Goal: Information Seeking & Learning: Learn about a topic

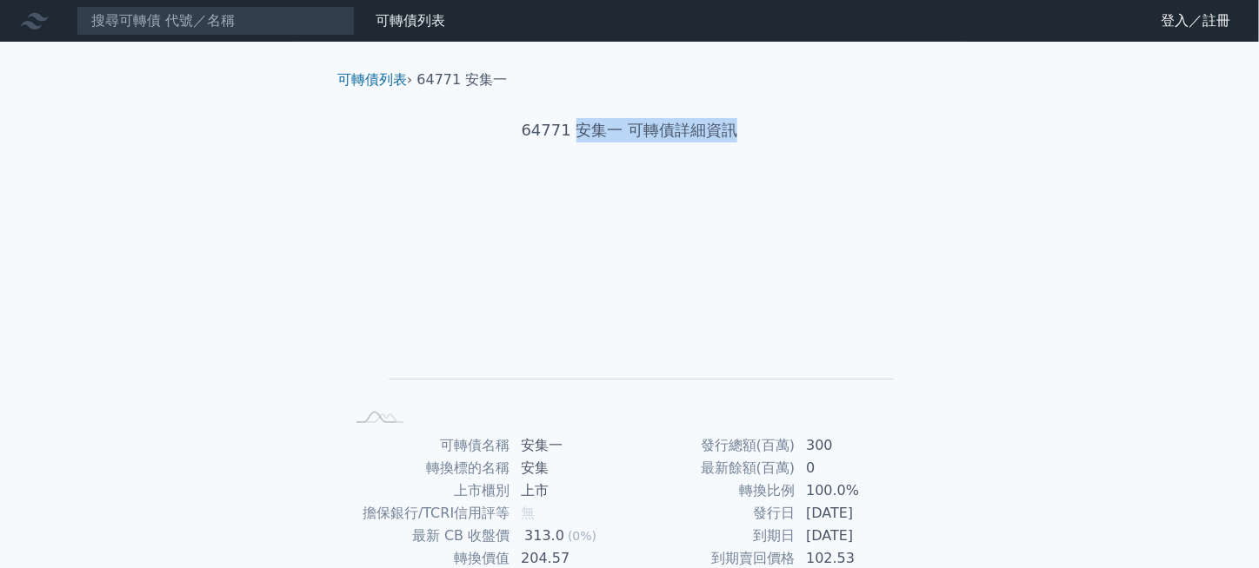
drag, startPoint x: 575, startPoint y: 129, endPoint x: 917, endPoint y: 129, distance: 342.5
click at [917, 129] on h1 "64771 安集一 可轉債詳細資訊" at bounding box center [629, 130] width 612 height 24
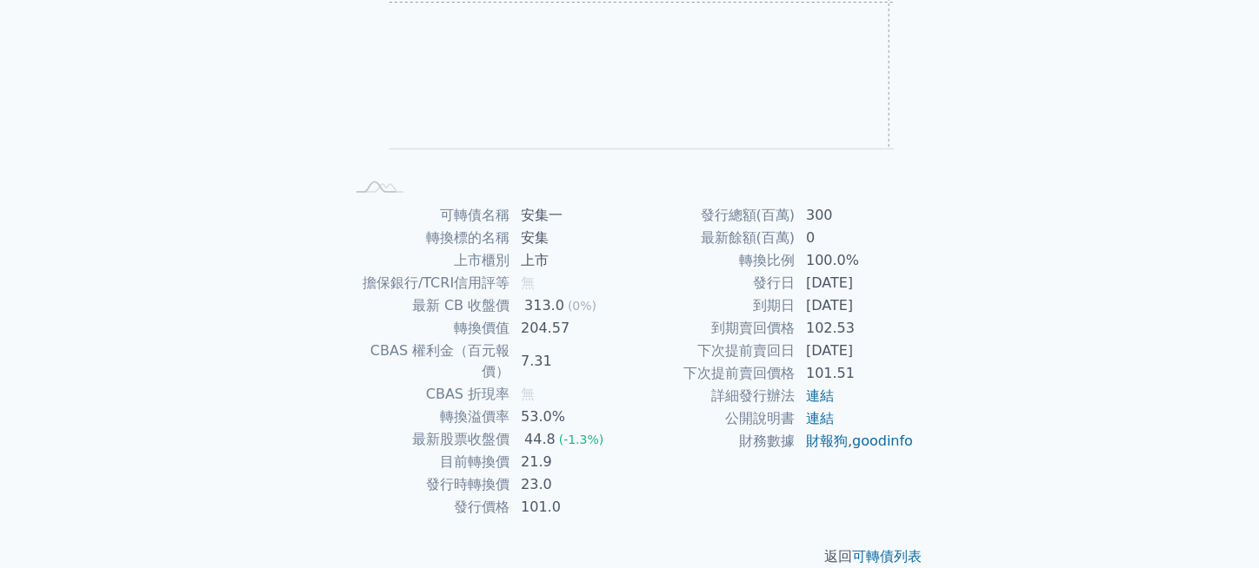
scroll to position [236, 0]
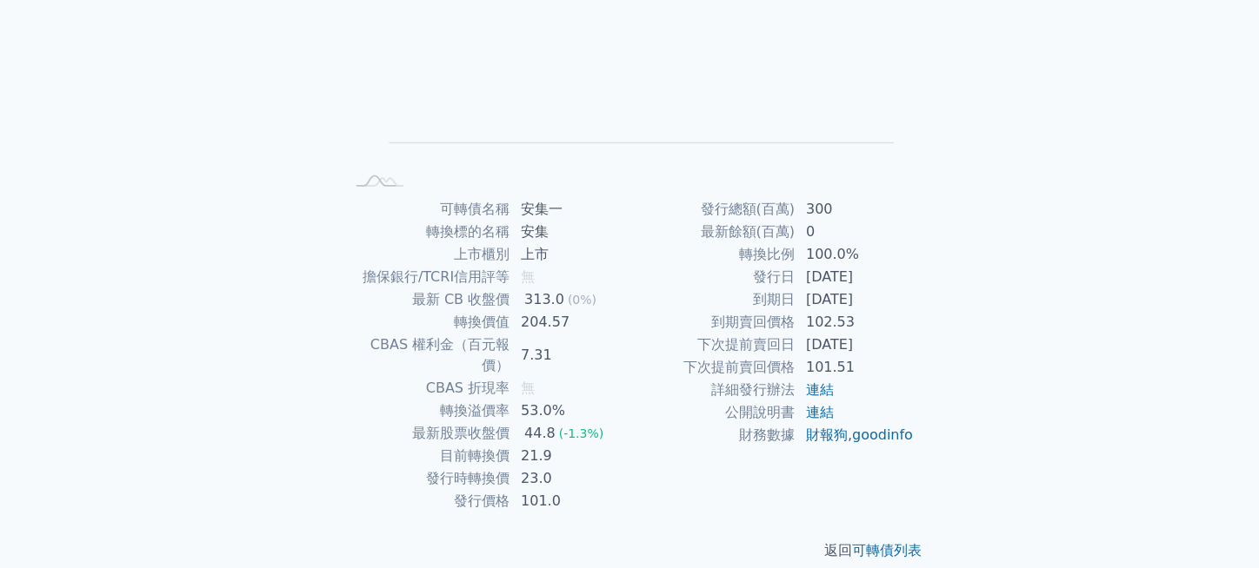
drag, startPoint x: 812, startPoint y: 294, endPoint x: 913, endPoint y: 301, distance: 101.1
click at [913, 301] on td "2024-12-20" at bounding box center [854, 300] width 119 height 23
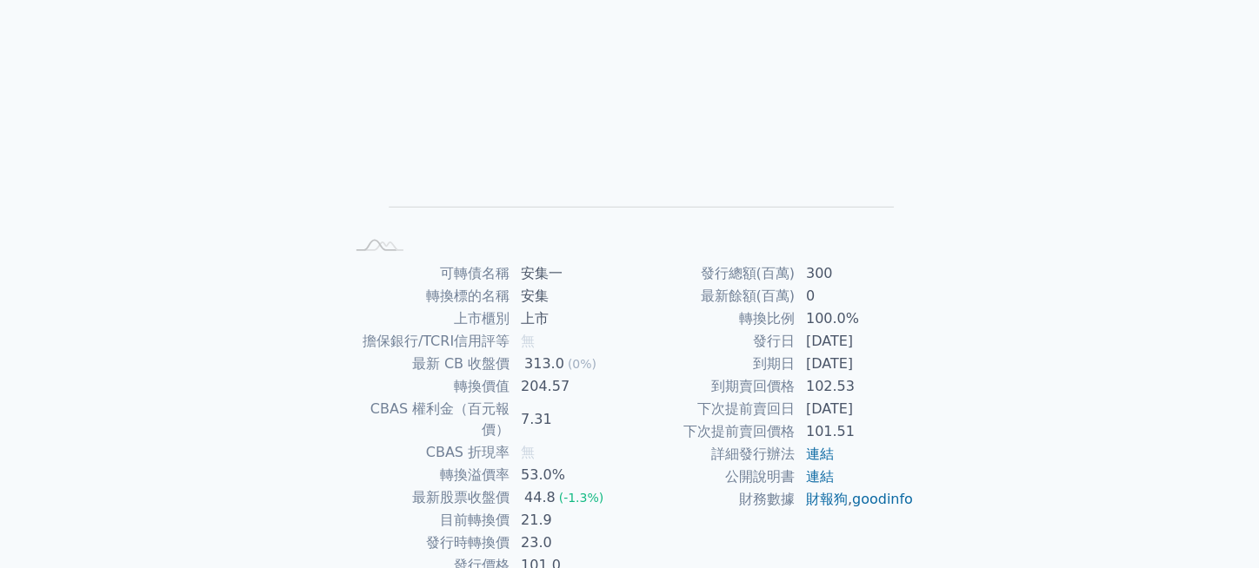
scroll to position [0, 0]
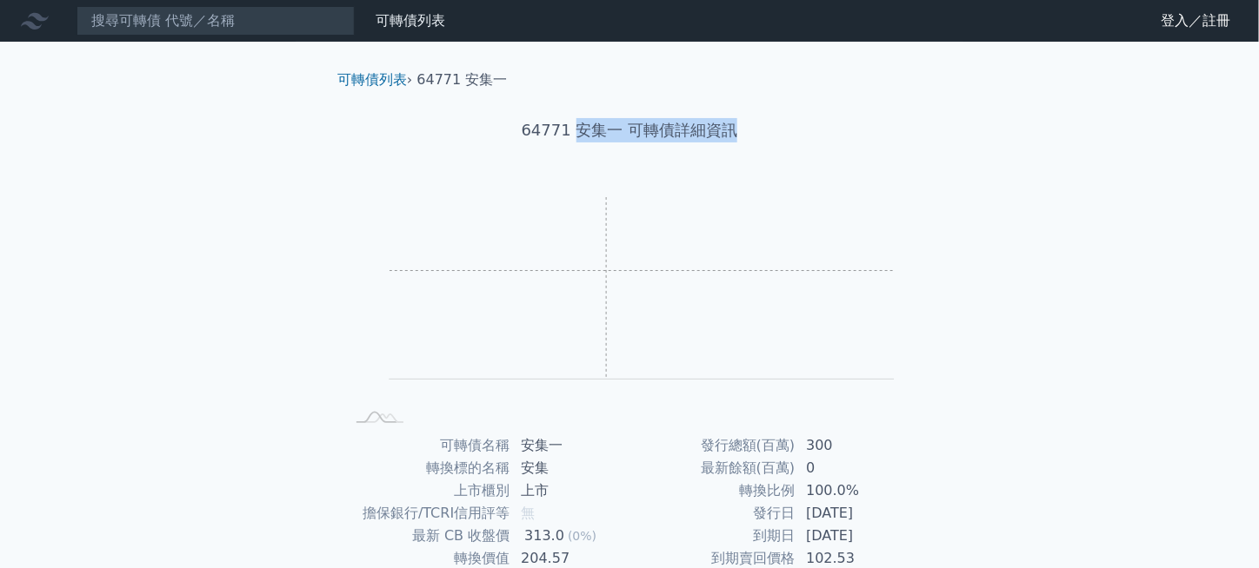
click at [597, 268] on rect "Chart" at bounding box center [641, 288] width 505 height 183
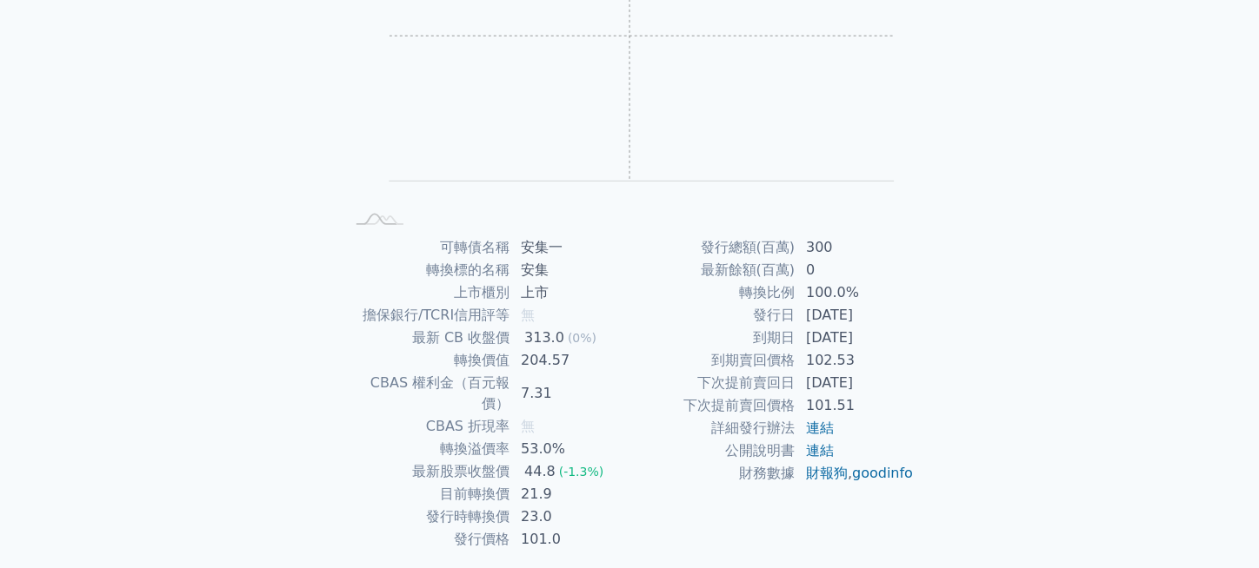
scroll to position [150, 0]
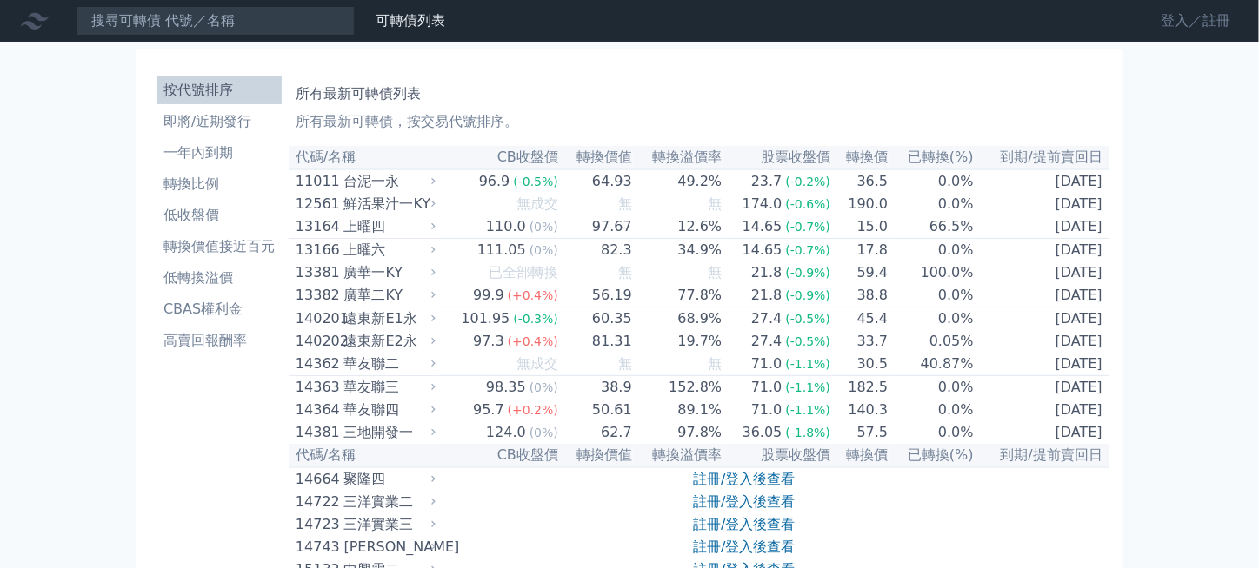
click at [1161, 21] on link "登入／註冊" at bounding box center [1195, 21] width 97 height 28
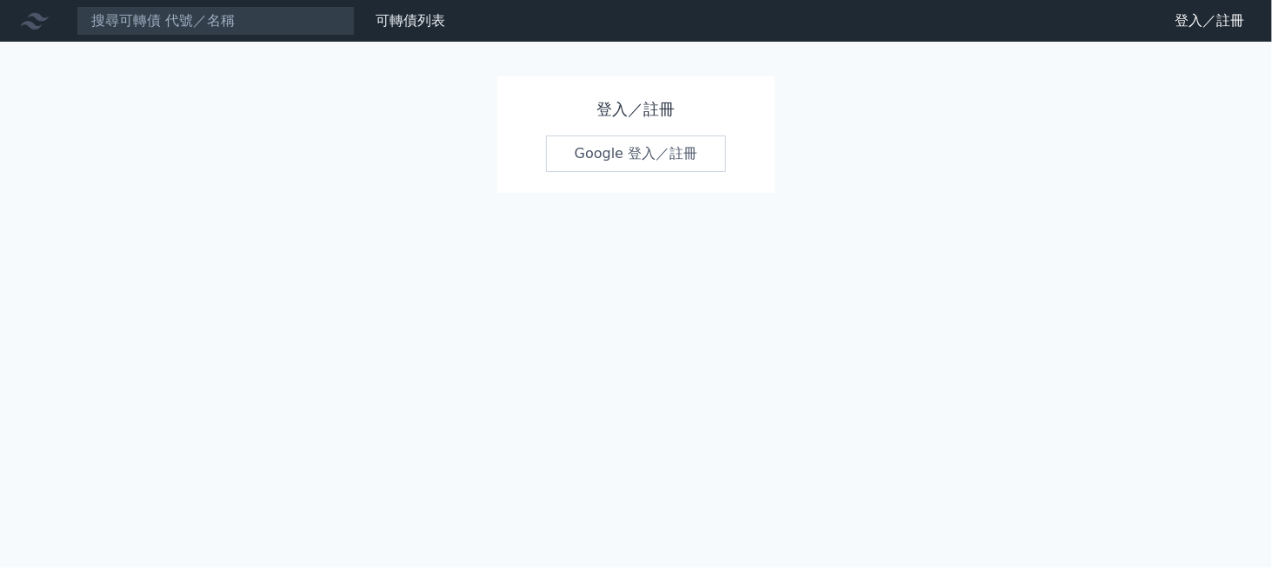
click at [661, 150] on link "Google 登入／註冊" at bounding box center [636, 154] width 181 height 37
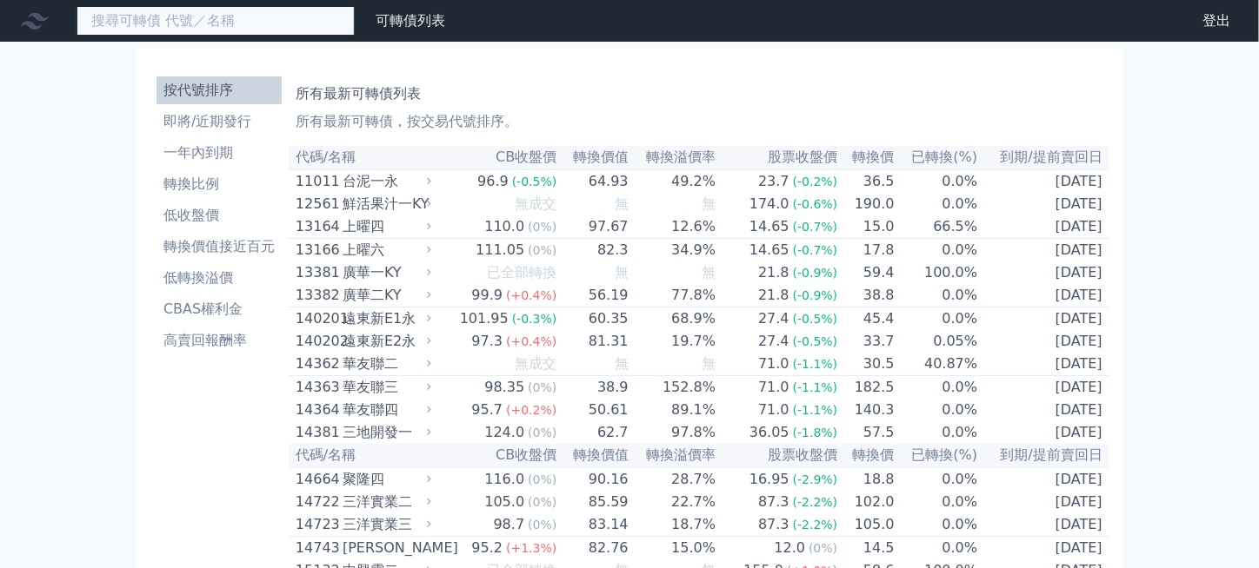
click at [217, 21] on input at bounding box center [215, 21] width 278 height 30
type input "6477"
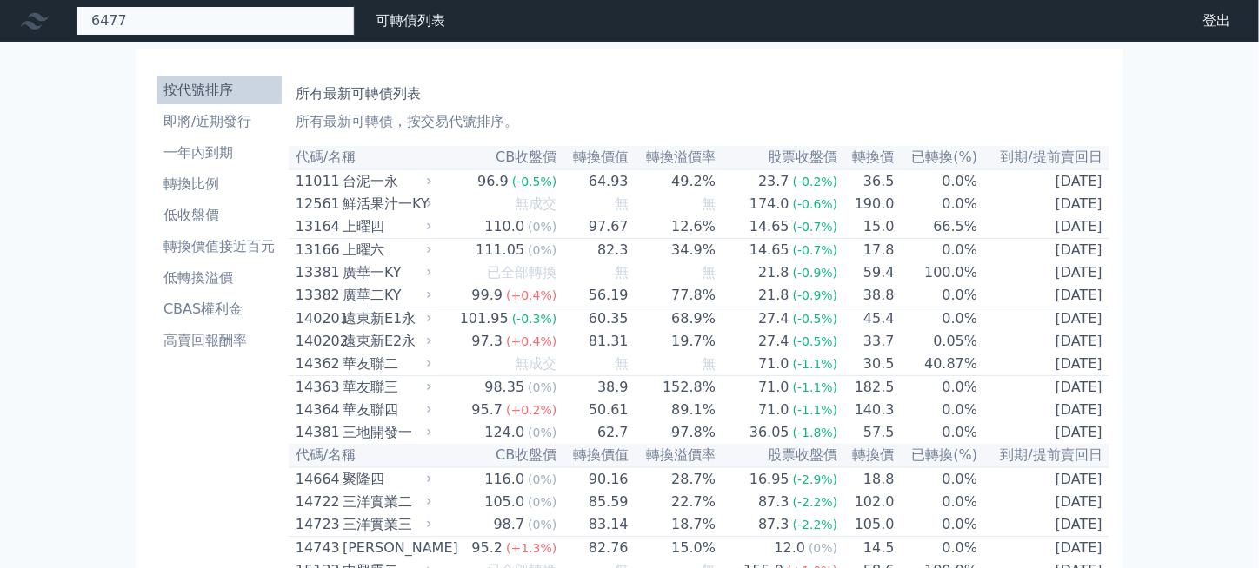
click at [143, 22] on div "6477" at bounding box center [215, 21] width 278 height 30
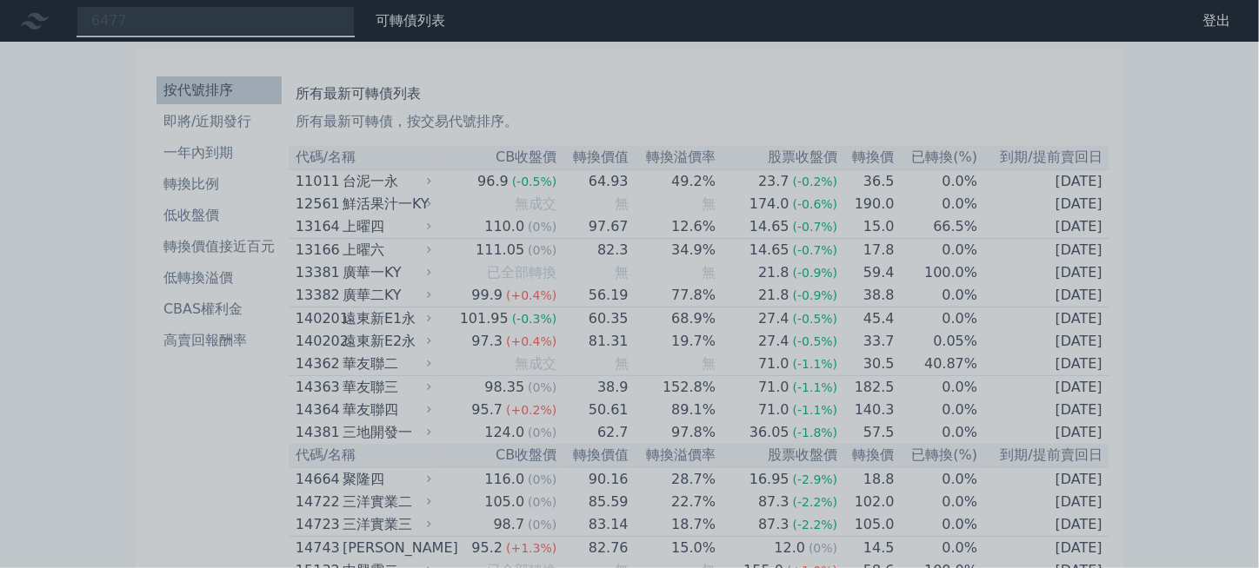
drag, startPoint x: 136, startPoint y: 20, endPoint x: 144, endPoint y: 26, distance: 10.6
click at [136, 20] on div at bounding box center [629, 284] width 1259 height 568
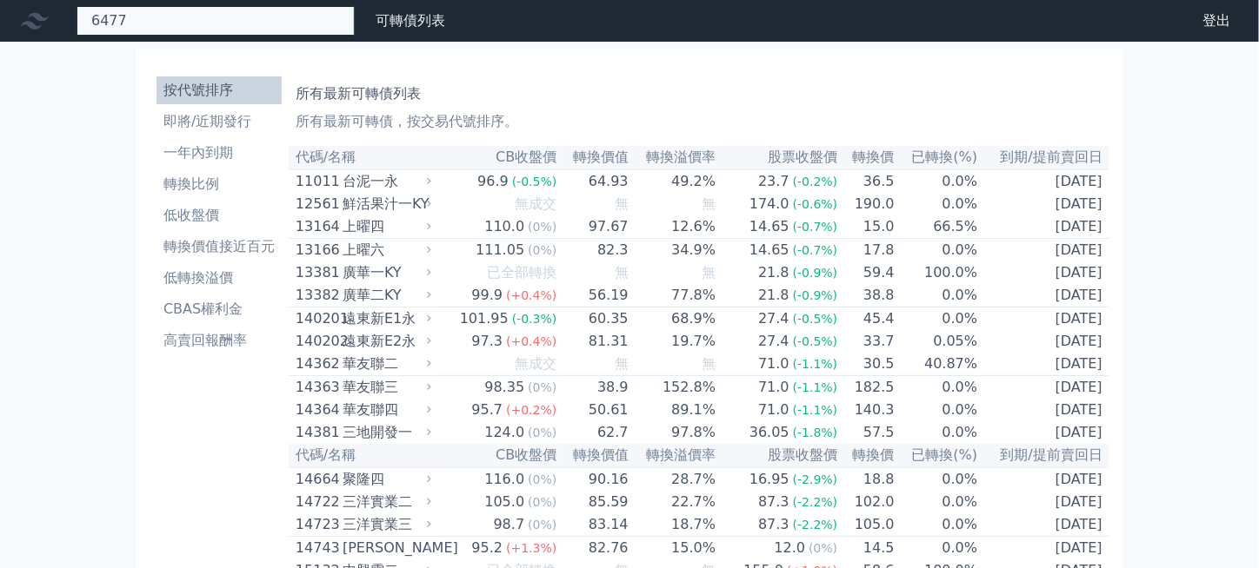
click at [137, 20] on div "6477" at bounding box center [215, 21] width 278 height 30
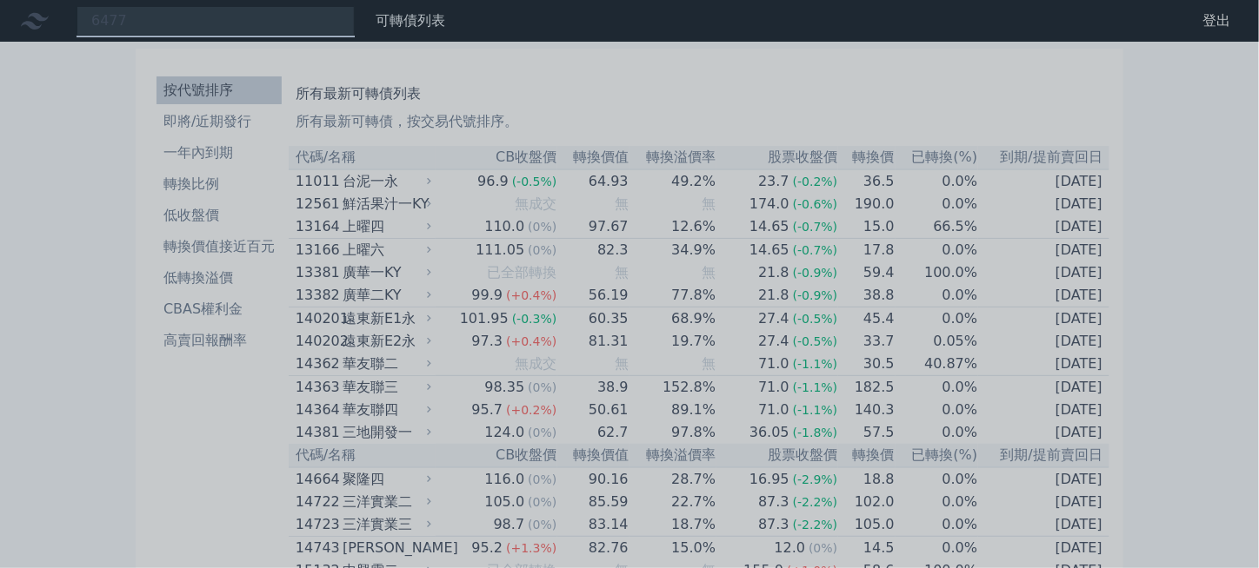
click at [21, 25] on div at bounding box center [629, 284] width 1259 height 568
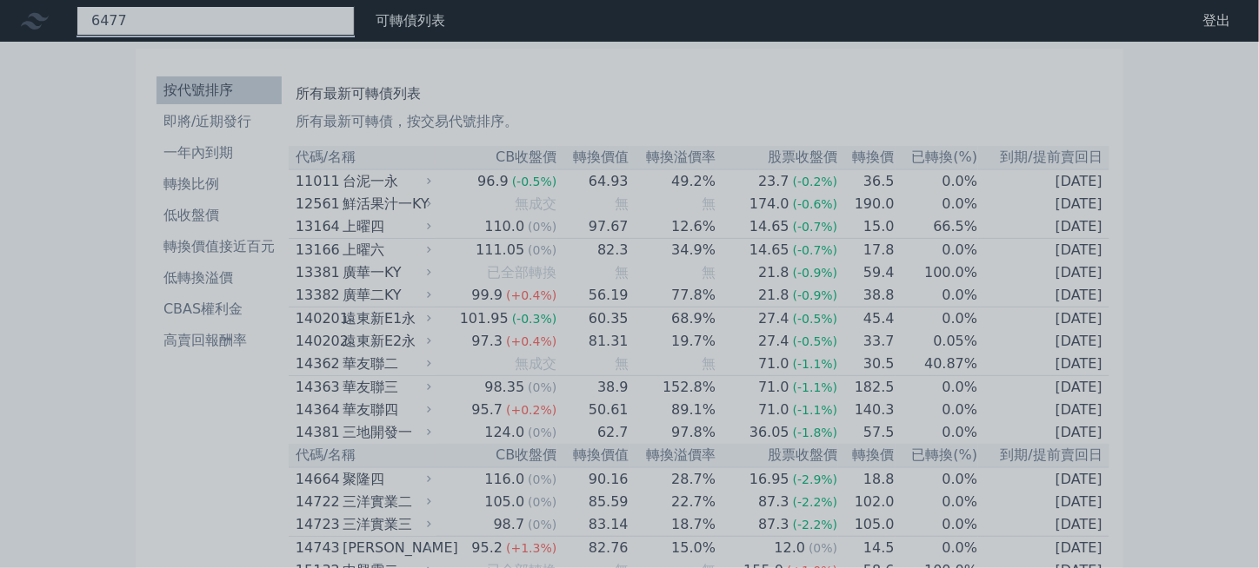
click at [119, 18] on div "6477" at bounding box center [215, 21] width 278 height 30
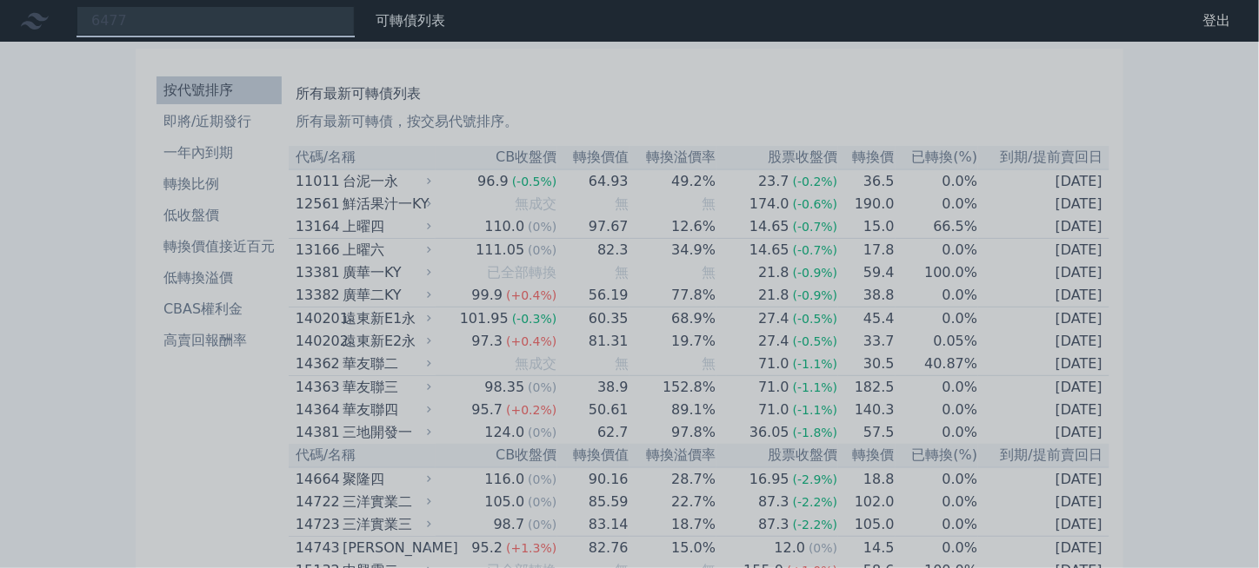
scroll to position [7638, 0]
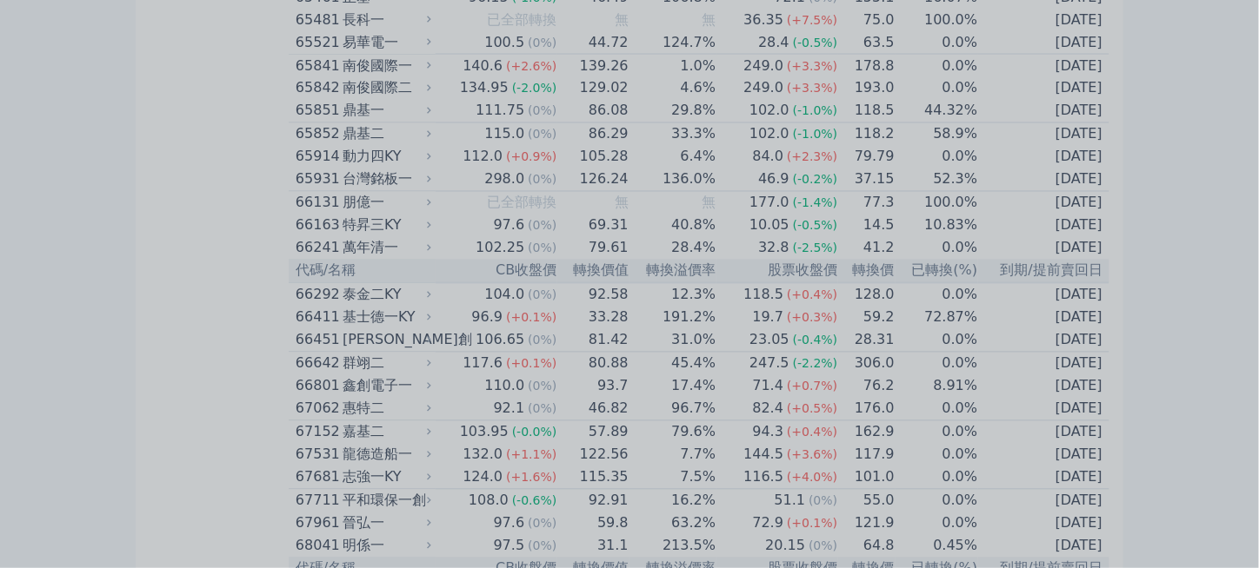
click at [238, 130] on div at bounding box center [629, 284] width 1259 height 568
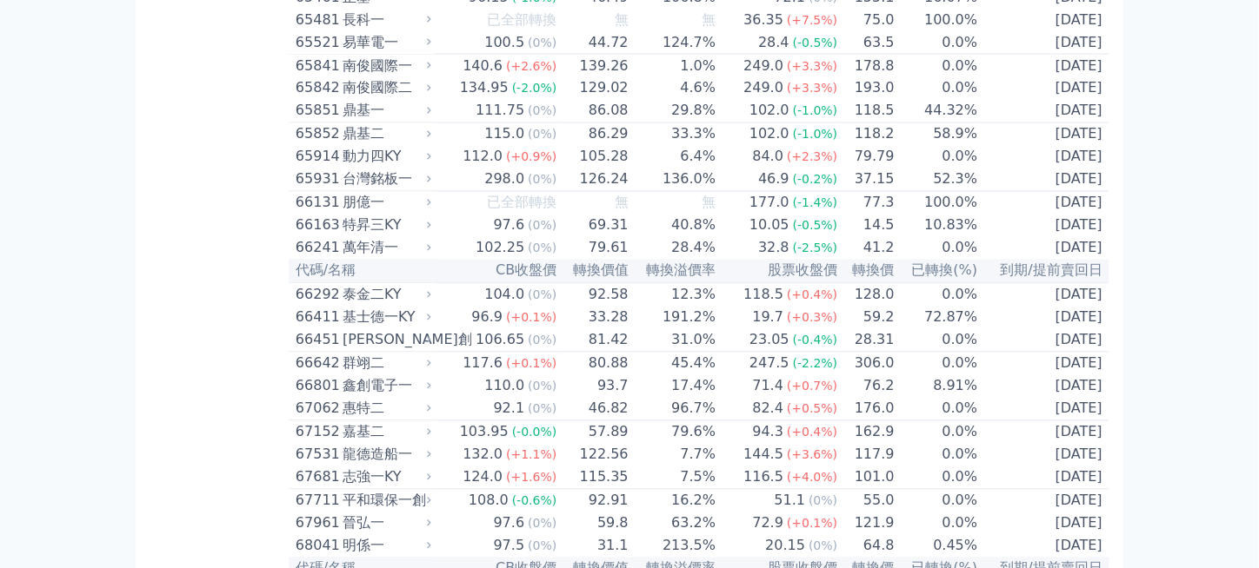
drag, startPoint x: 280, startPoint y: 282, endPoint x: 940, endPoint y: 344, distance: 662.6
drag, startPoint x: 1128, startPoint y: 330, endPoint x: 904, endPoint y: 321, distance: 224.5
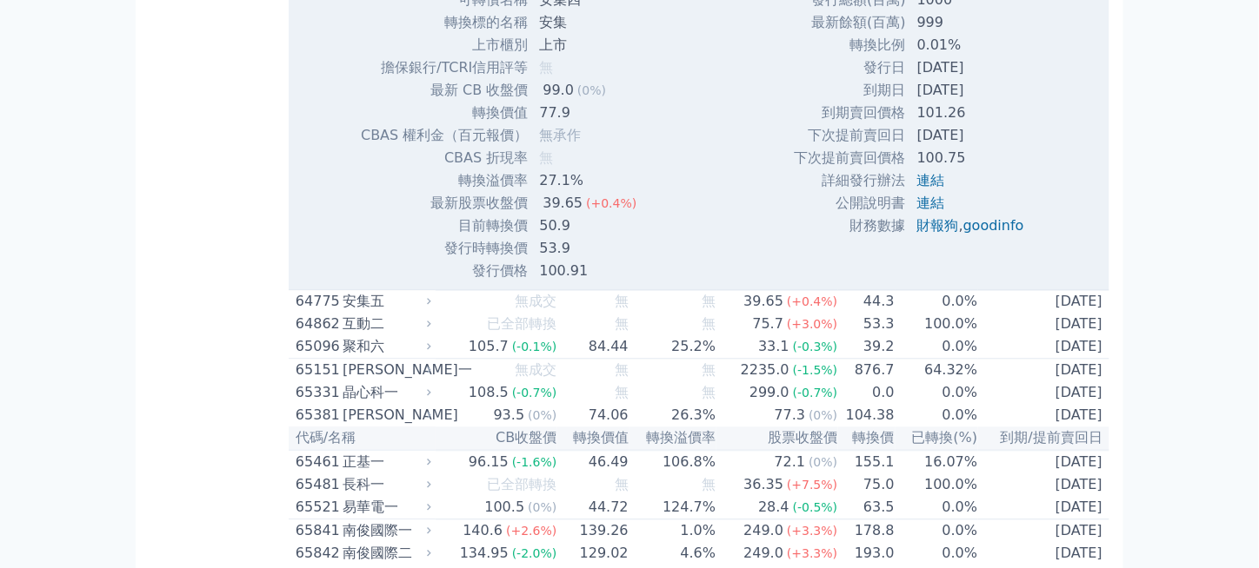
scroll to position [7725, 0]
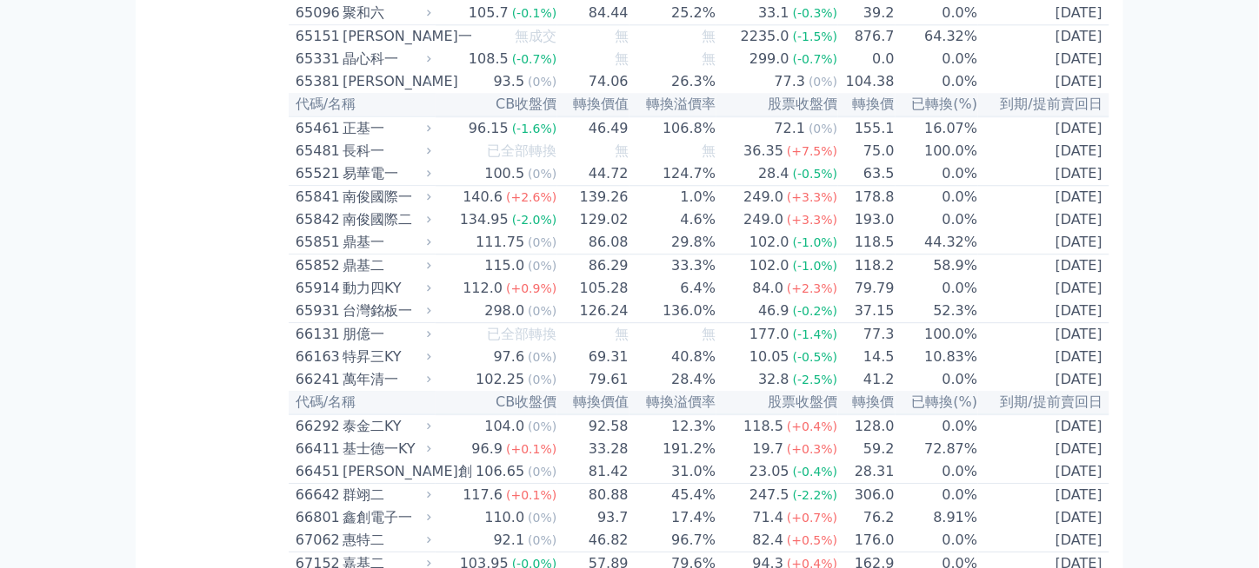
scroll to position [8072, 0]
drag, startPoint x: 843, startPoint y: 226, endPoint x: 973, endPoint y: 226, distance: 129.5
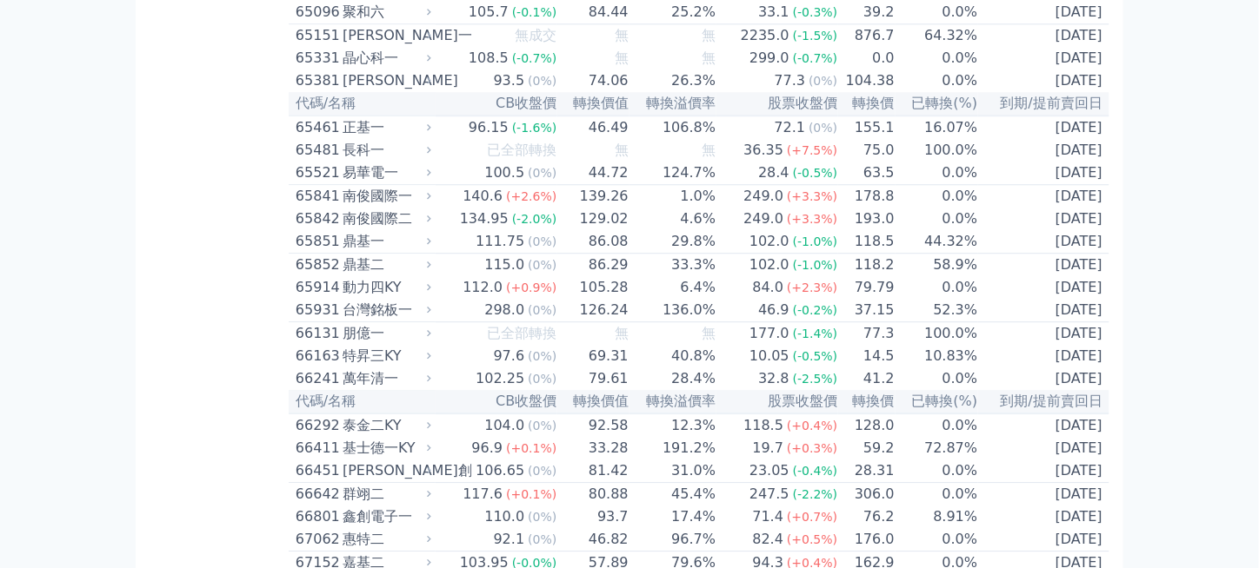
drag, startPoint x: 538, startPoint y: 293, endPoint x: 617, endPoint y: 303, distance: 79.8
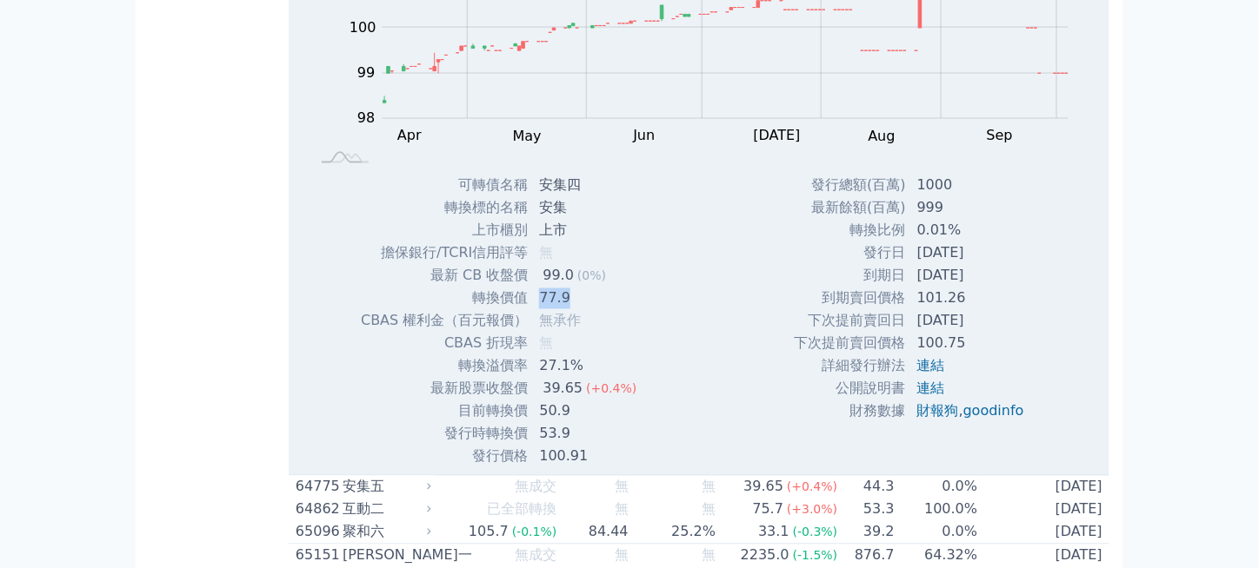
scroll to position [7551, 0]
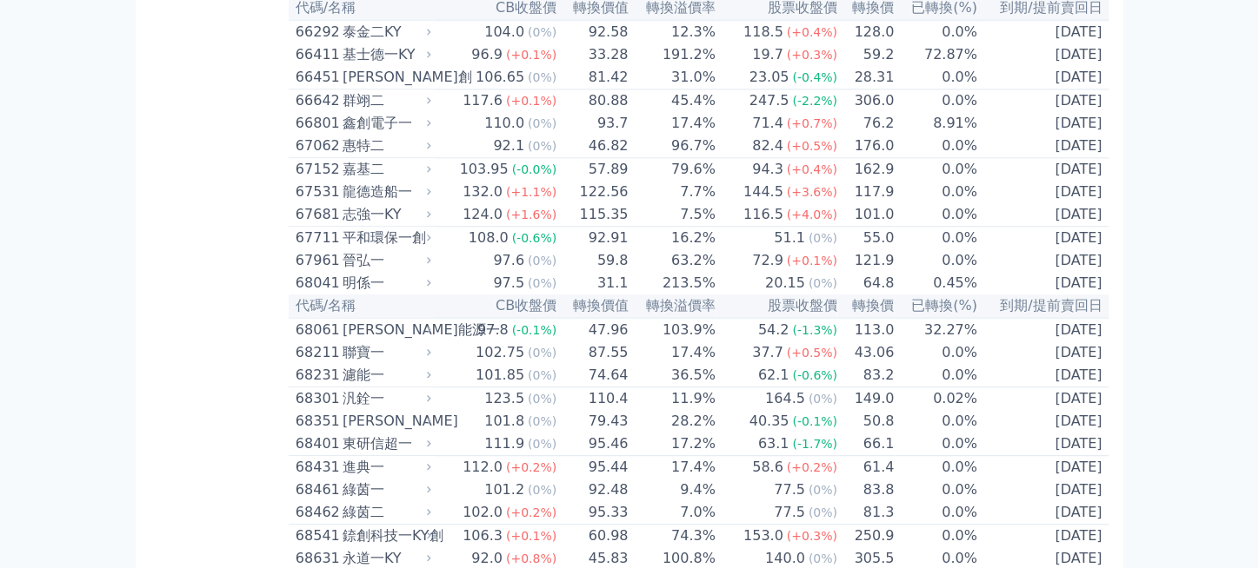
scroll to position [7899, 0]
